Goal: Transaction & Acquisition: Book appointment/travel/reservation

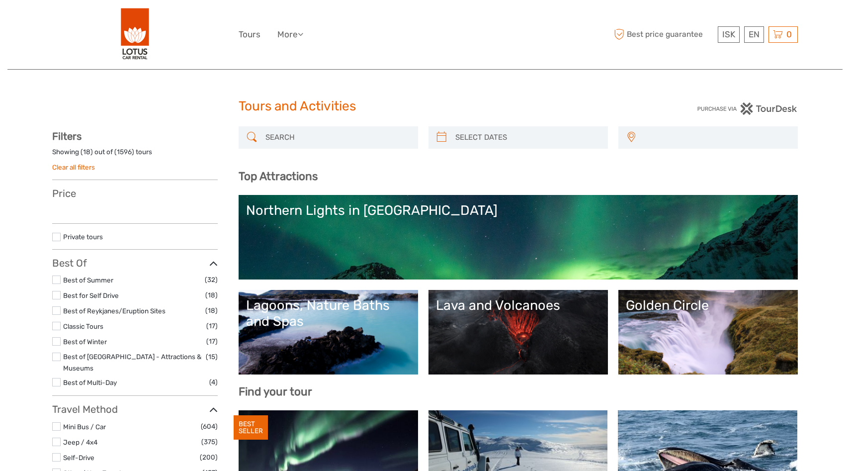
select select
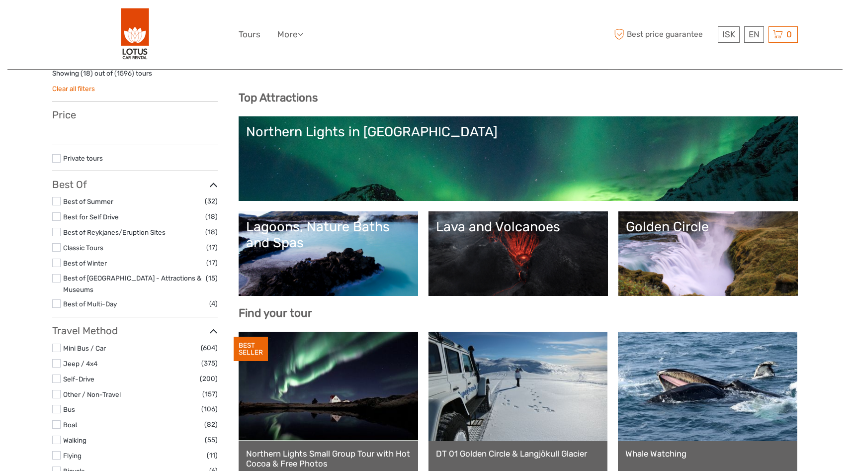
select select
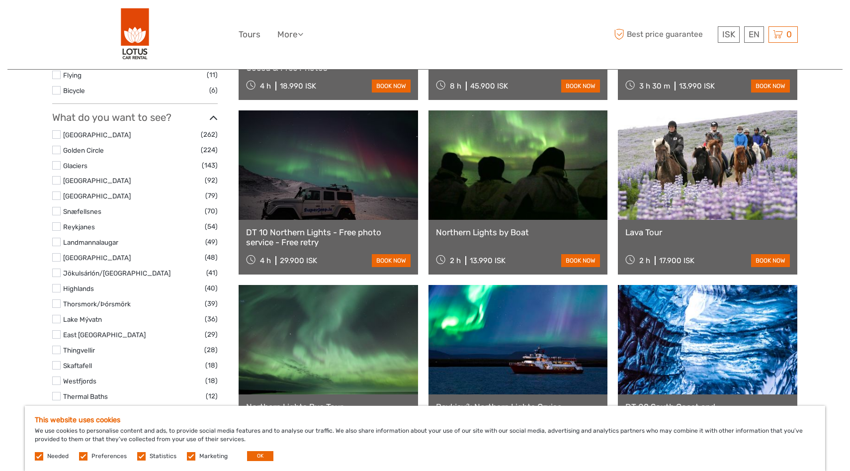
scroll to position [475, 0]
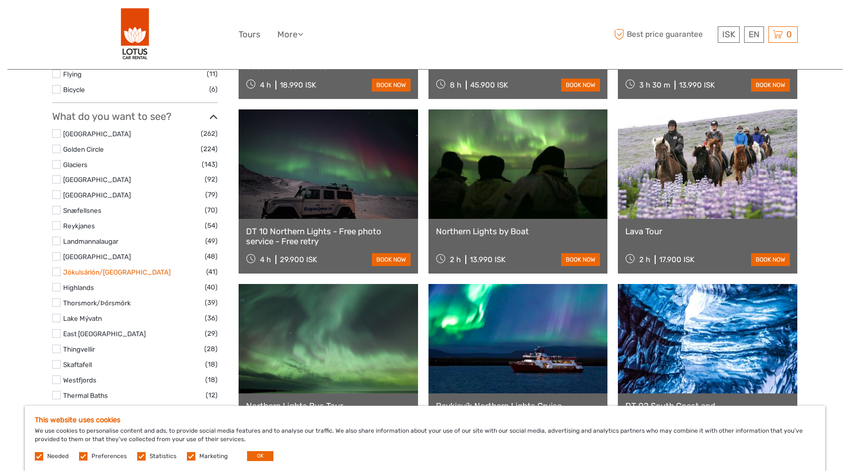
click at [104, 268] on link "Jökulsárlón/[GEOGRAPHIC_DATA]" at bounding box center [116, 272] width 107 height 8
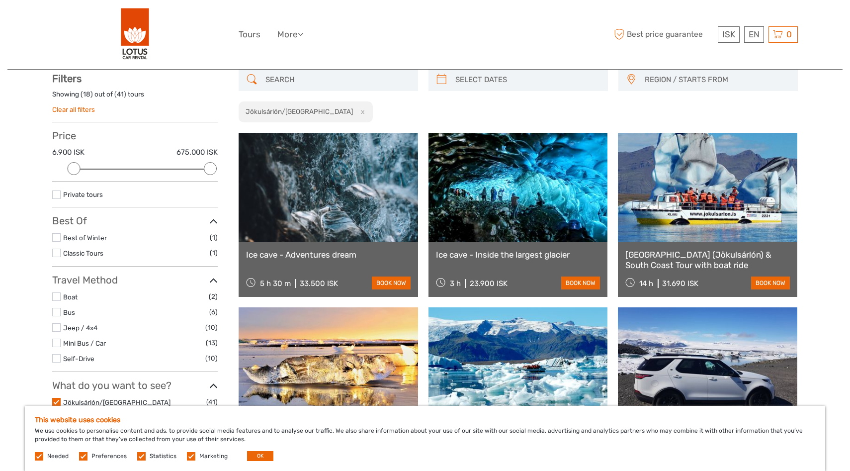
scroll to position [56, 0]
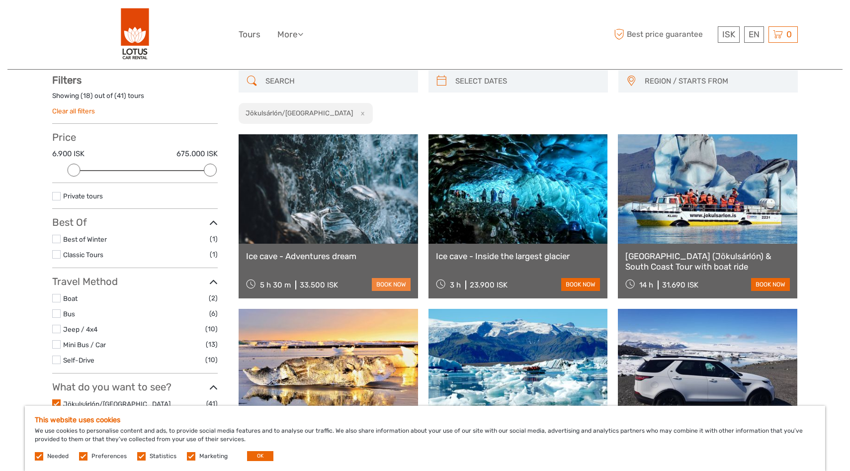
click at [390, 283] on link "book now" at bounding box center [391, 284] width 39 height 13
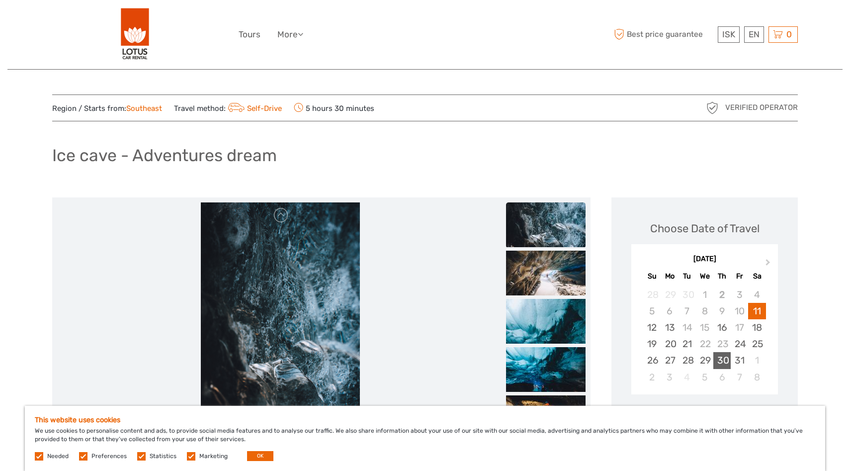
click at [725, 360] on div "30" at bounding box center [722, 360] width 17 height 16
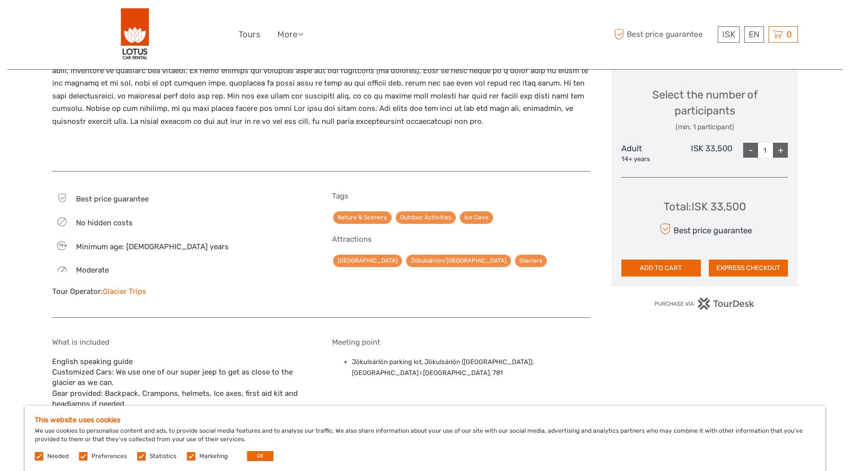
scroll to position [413, 0]
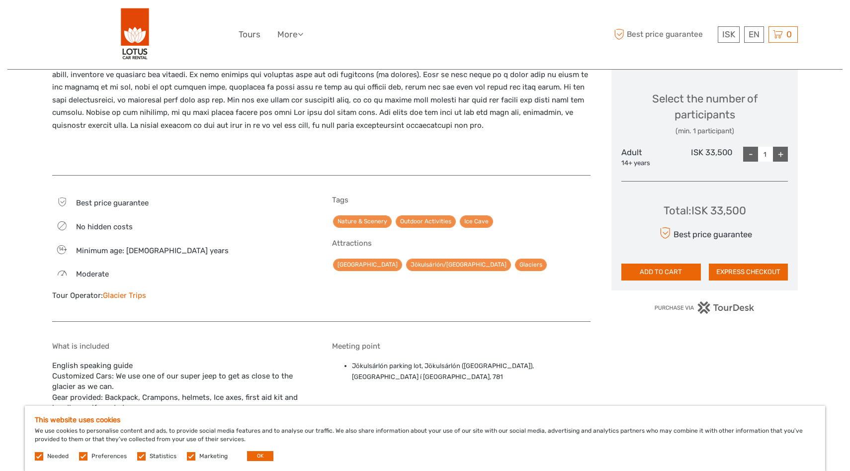
click at [131, 297] on link "Glacier Trips" at bounding box center [124, 295] width 43 height 9
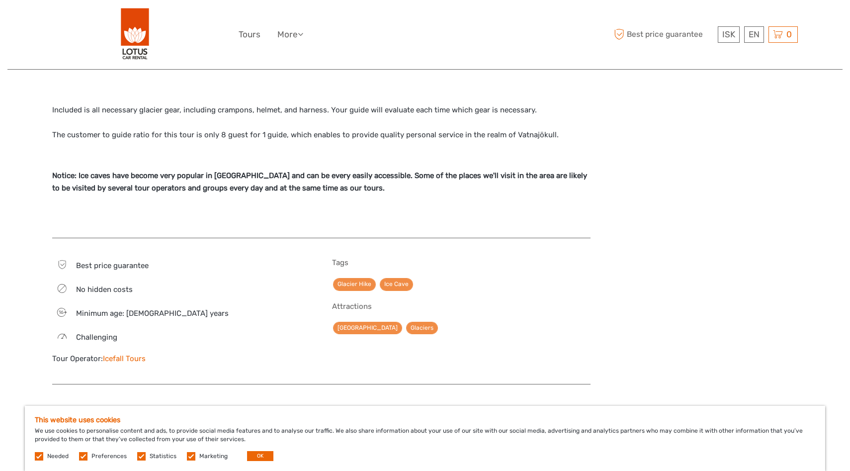
scroll to position [612, 0]
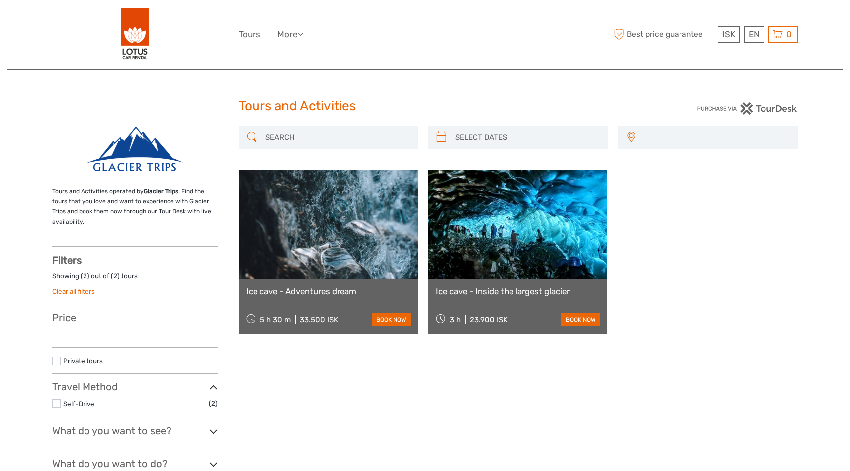
select select
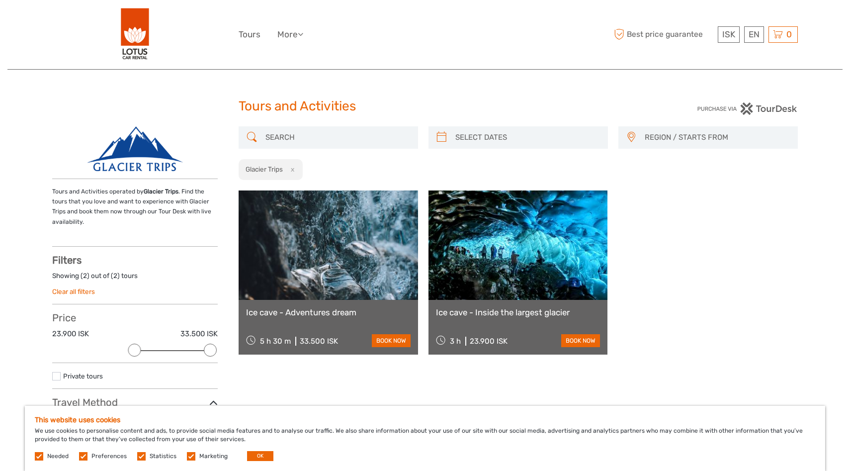
click at [327, 315] on link "Ice cave - Adventures dream" at bounding box center [328, 312] width 165 height 10
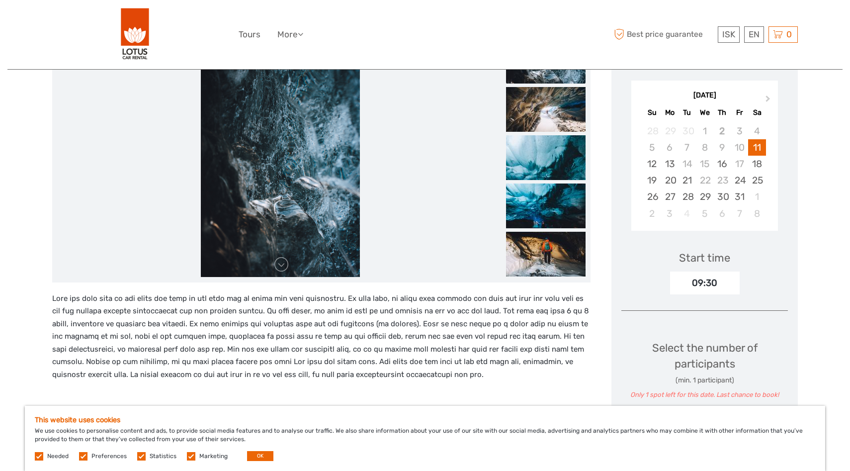
scroll to position [160, 0]
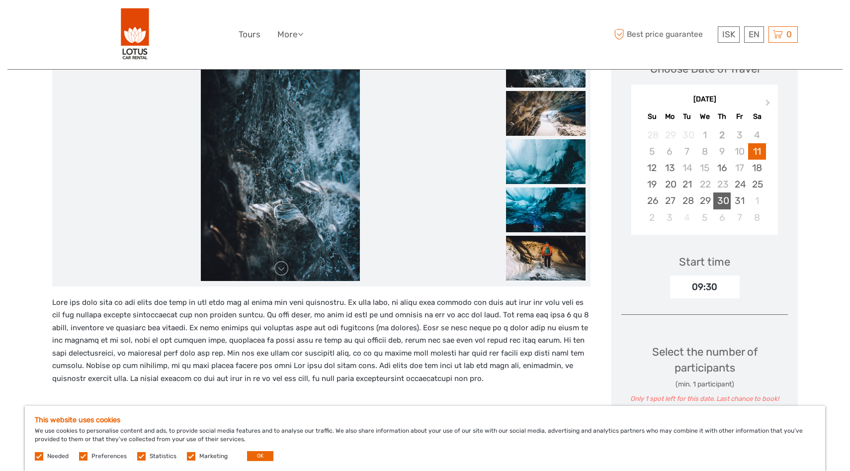
click at [725, 199] on div "30" at bounding box center [722, 200] width 17 height 16
click at [696, 284] on div "09:30" at bounding box center [705, 286] width 70 height 23
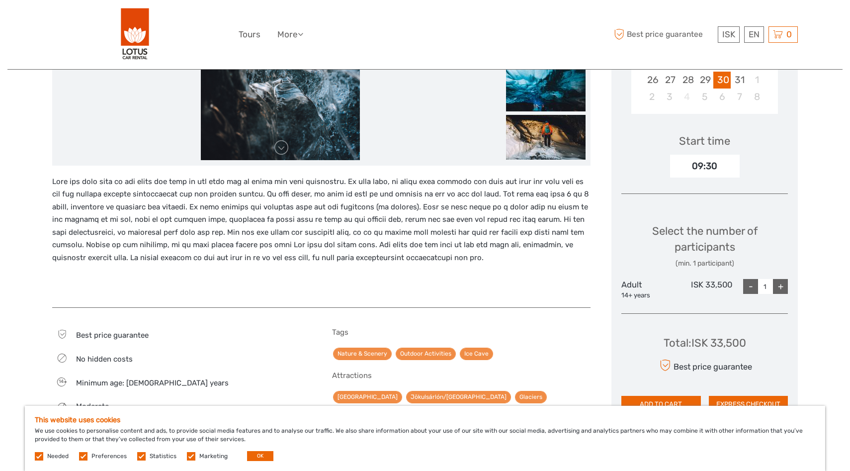
scroll to position [285, 0]
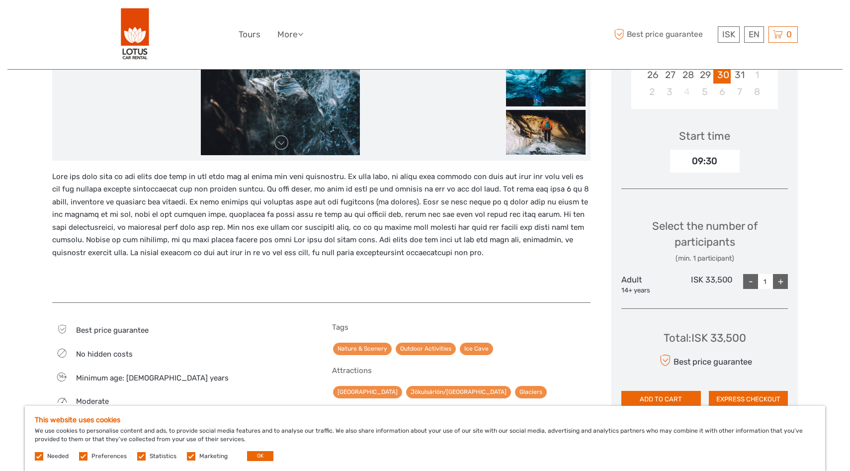
click at [782, 280] on div "+" at bounding box center [780, 281] width 15 height 15
type input "2"
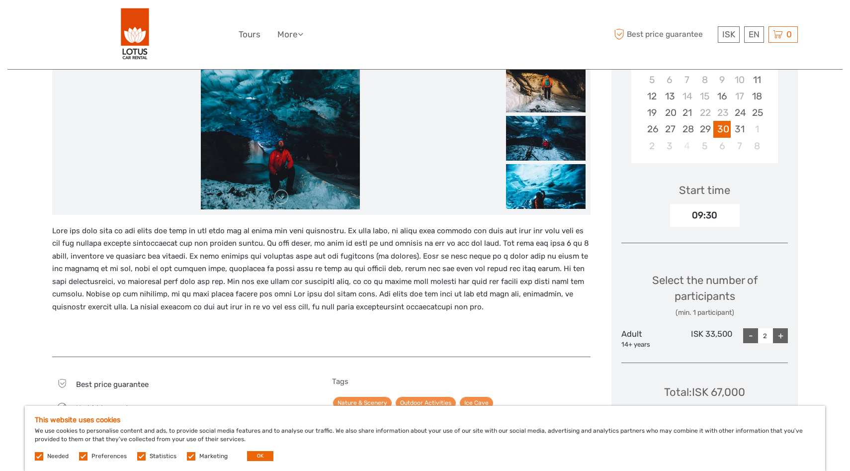
scroll to position [431, 0]
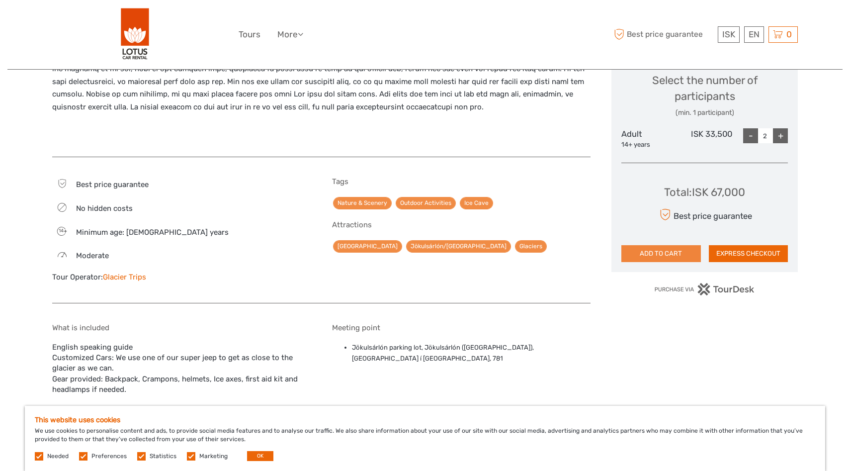
click at [666, 253] on button "ADD TO CART" at bounding box center [662, 253] width 80 height 17
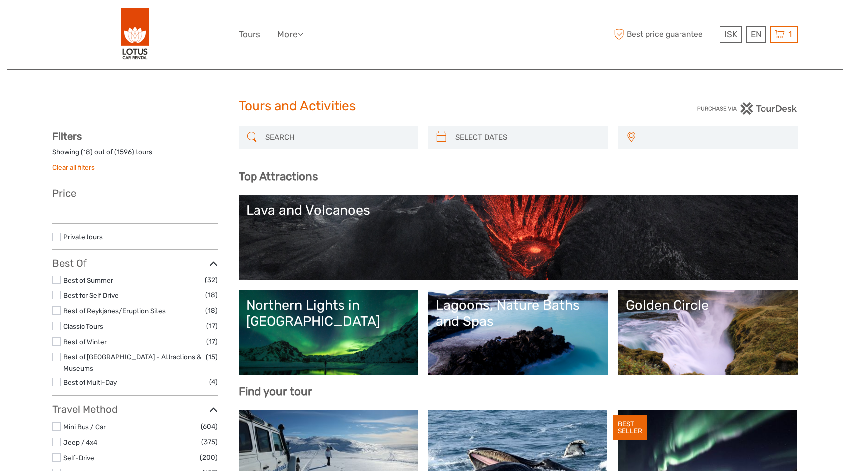
select select
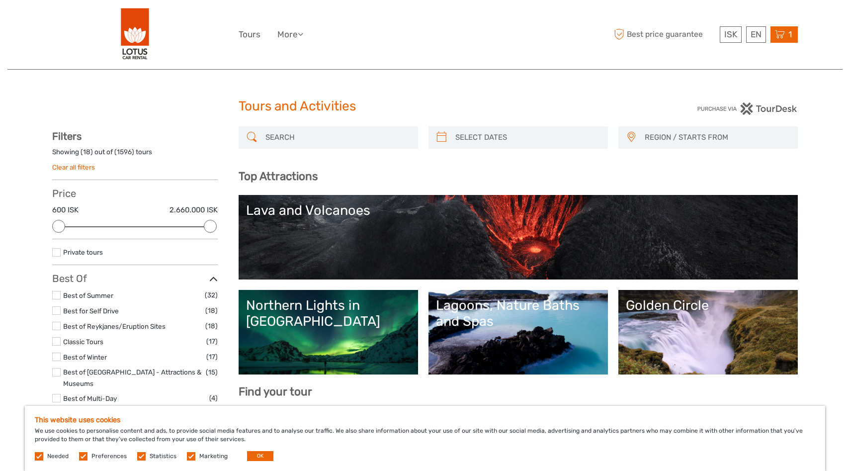
click at [793, 28] on div "1 Items Ice cave - Adventures dream 2x Adult Thursday, 30 October 2025 - 09:30 …" at bounding box center [784, 34] width 27 height 16
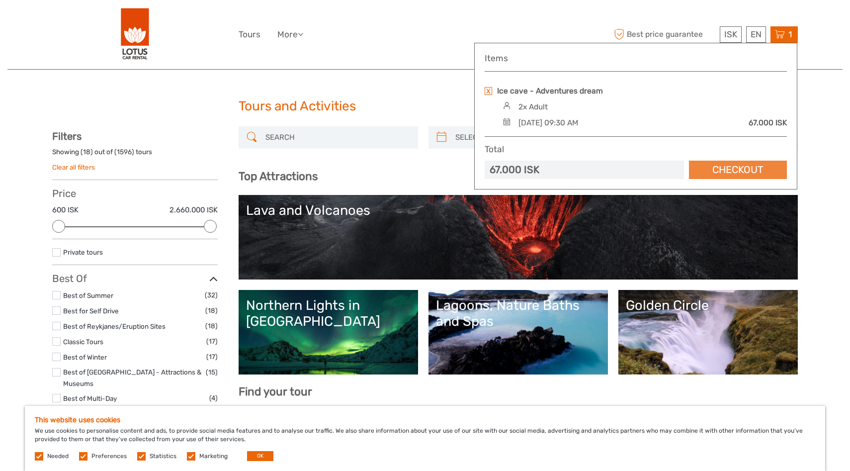
click at [735, 172] on link "Checkout" at bounding box center [738, 170] width 98 height 18
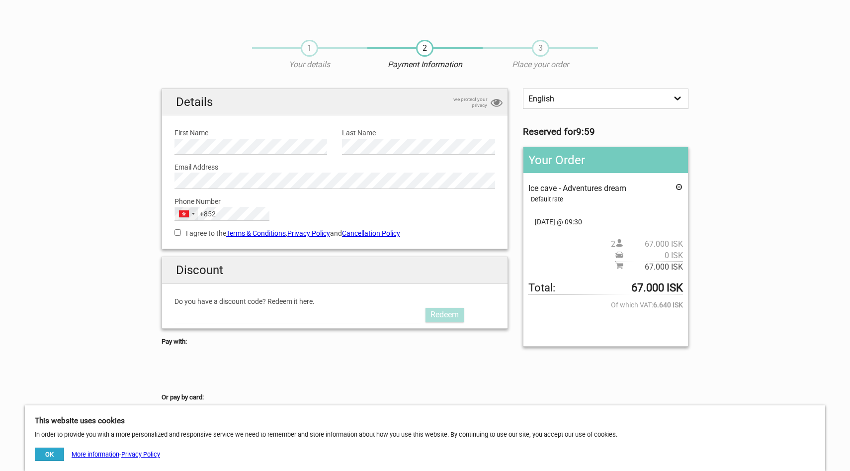
click at [191, 212] on div "[GEOGRAPHIC_DATA] SAR [GEOGRAPHIC_DATA] +852" at bounding box center [186, 213] width 23 height 13
type input "can"
click at [180, 234] on input "I agree to the Terms & Conditions , Privacy Policy and Cancellation Policy" at bounding box center [178, 232] width 6 height 6
checkbox input "true"
click at [196, 312] on input "Do you have a discount code? Redeem it here." at bounding box center [298, 315] width 246 height 16
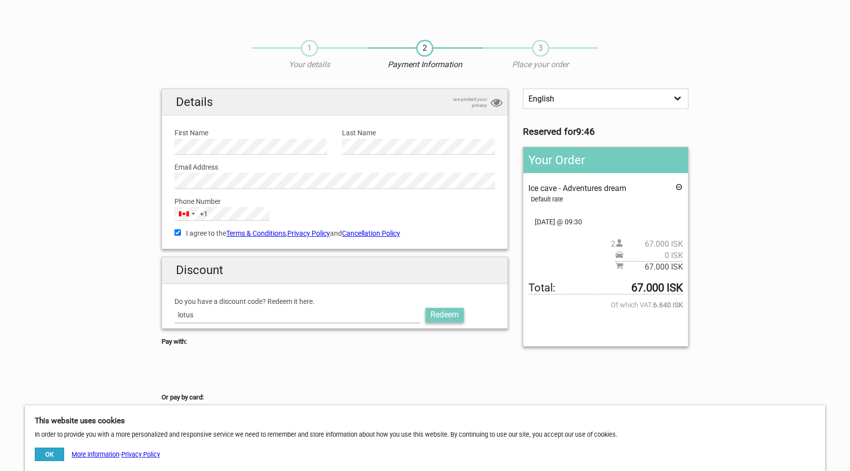
type input "lotus"
click at [444, 314] on link "Redeem" at bounding box center [445, 315] width 38 height 14
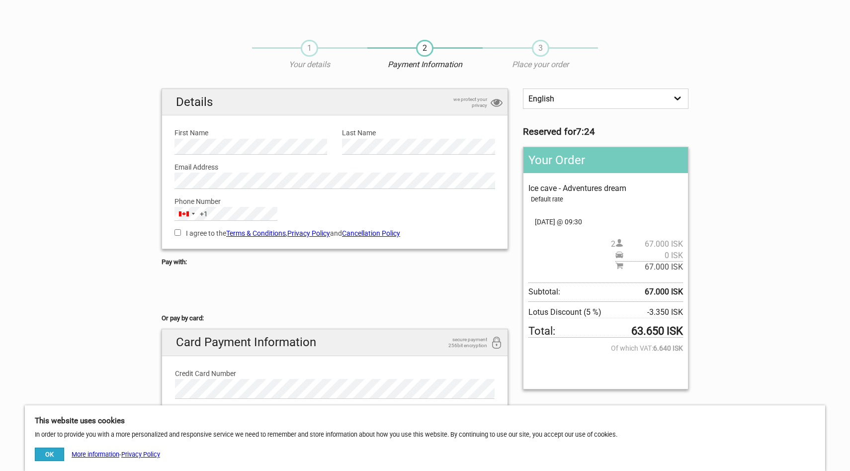
click at [181, 233] on label "I agree to the Terms & Conditions , Privacy Policy and Cancellation Policy" at bounding box center [335, 233] width 321 height 11
click at [181, 233] on input "I agree to the Terms & Conditions , Privacy Policy and Cancellation Policy" at bounding box center [178, 232] width 6 height 6
checkbox input "true"
